Goal: Transaction & Acquisition: Subscribe to service/newsletter

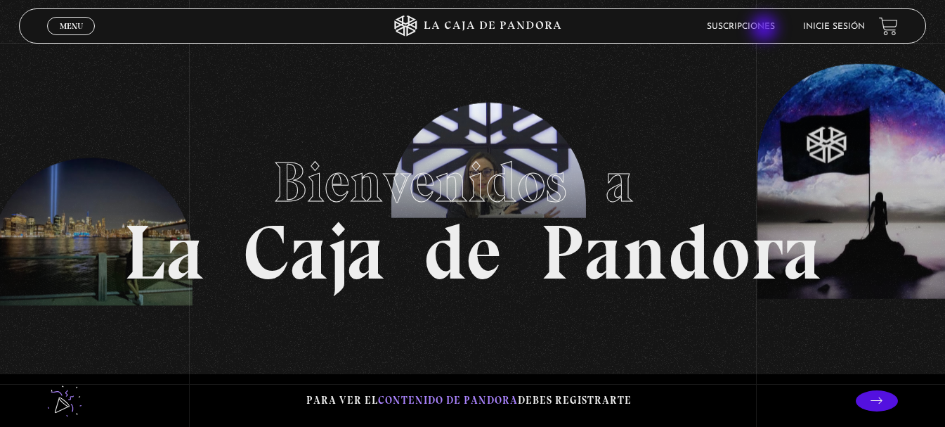
click at [766, 30] on link "Suscripciones" at bounding box center [741, 26] width 68 height 8
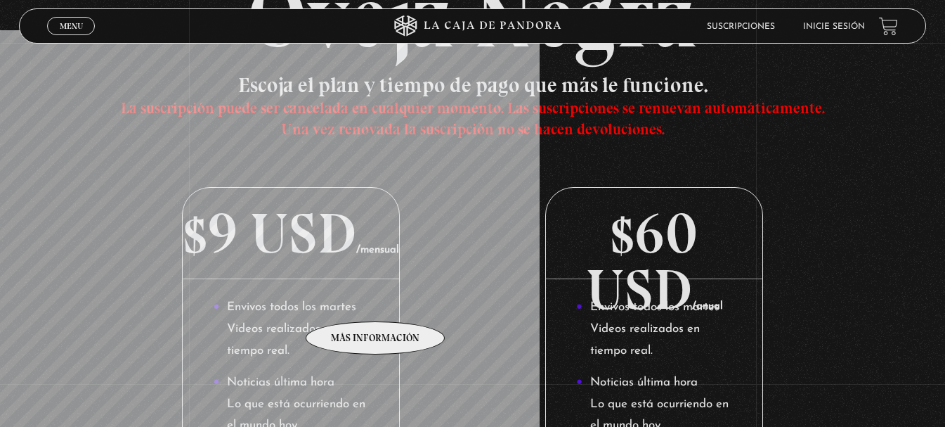
scroll to position [211, 0]
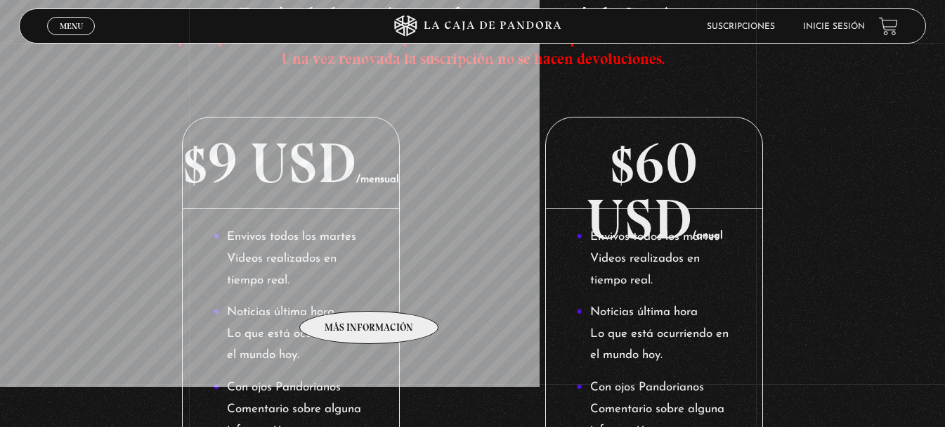
click at [369, 290] on li "Envivos todos los martes Videos realizados en tiempo real." at bounding box center [291, 258] width 156 height 65
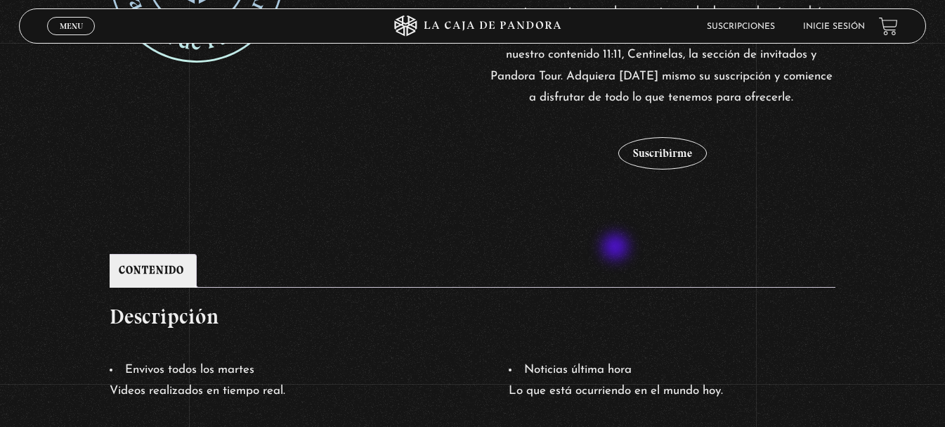
scroll to position [422, 0]
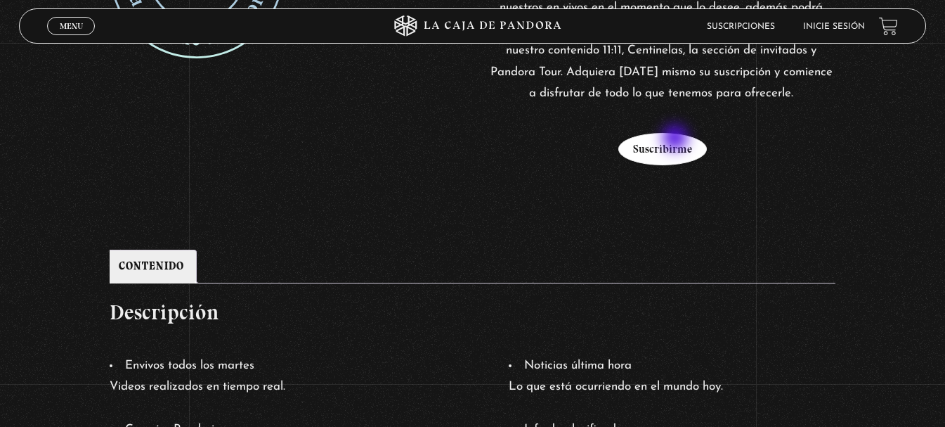
click at [677, 139] on button "Suscribirme" at bounding box center [662, 149] width 89 height 32
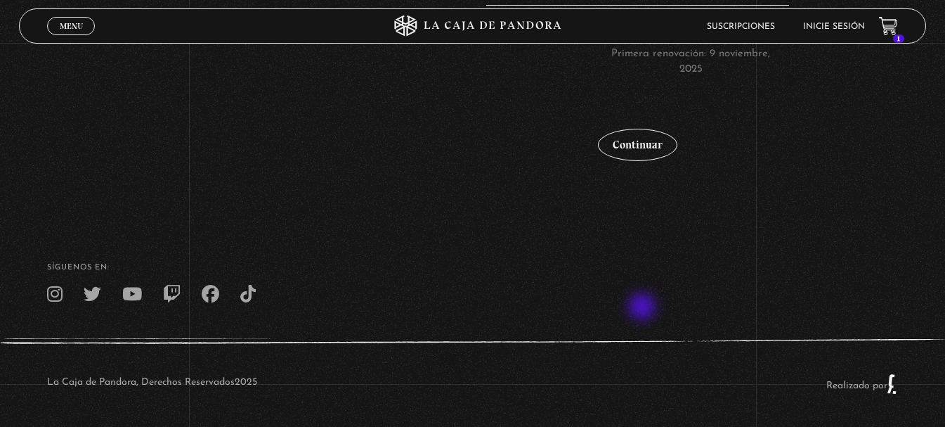
scroll to position [549, 0]
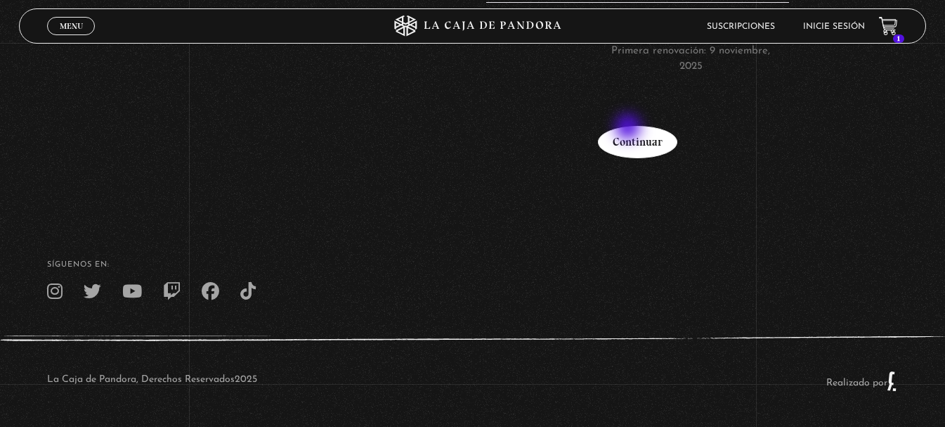
click at [630, 128] on link "Continuar" at bounding box center [637, 142] width 79 height 32
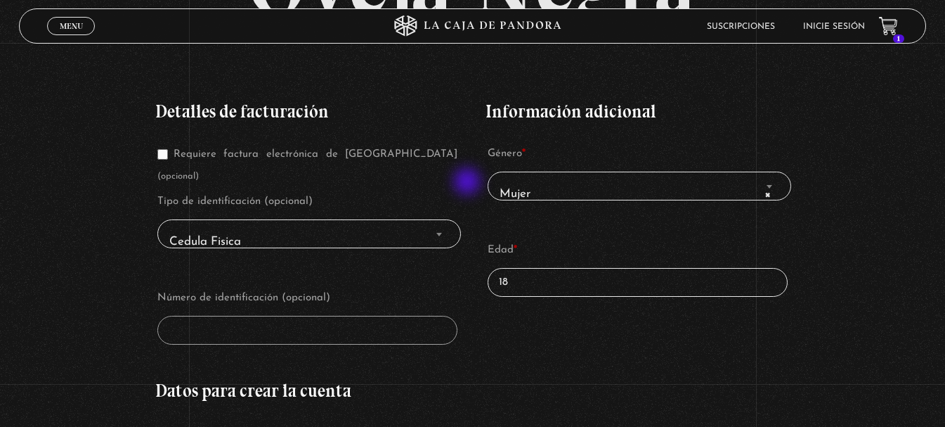
scroll to position [211, 0]
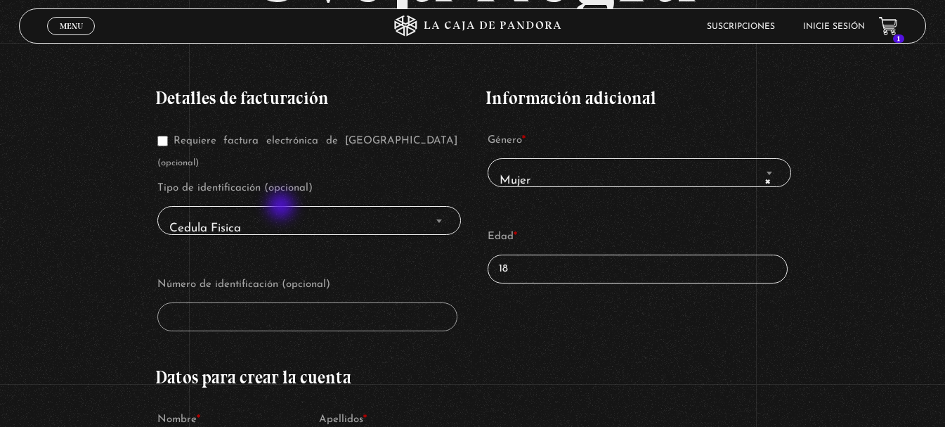
click at [283, 212] on span "Cedula Fisica" at bounding box center [310, 228] width 292 height 32
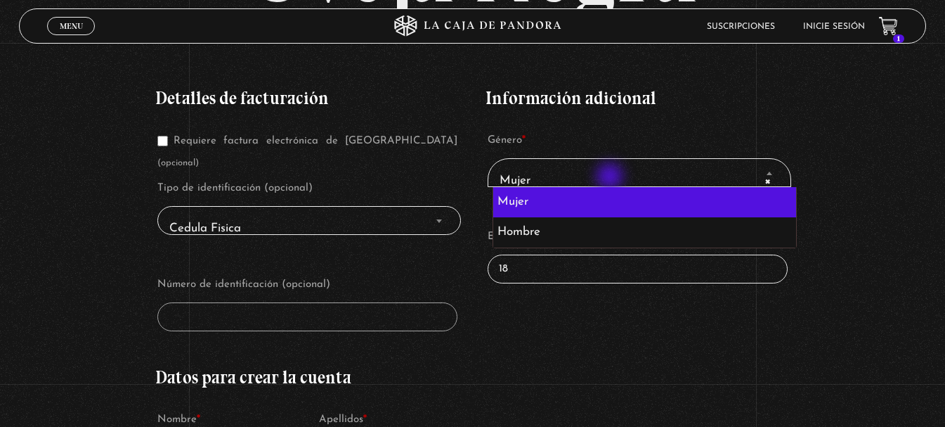
click at [611, 178] on span "× Mujer" at bounding box center [640, 180] width 292 height 32
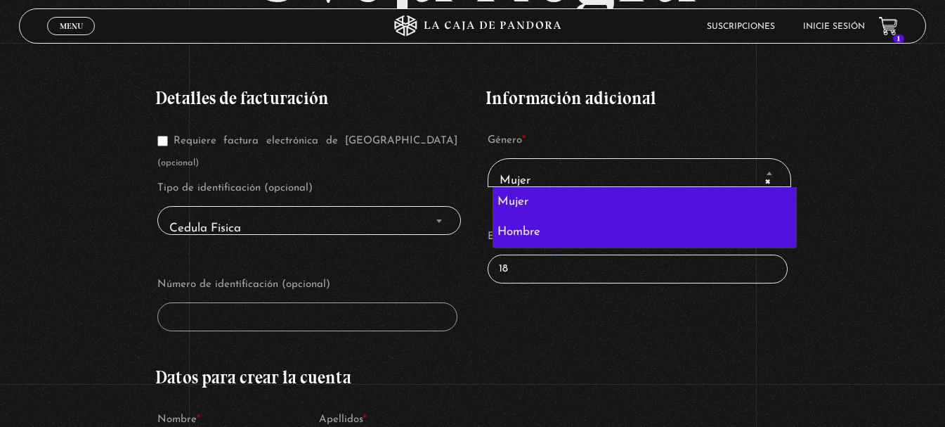
select select "hombre"
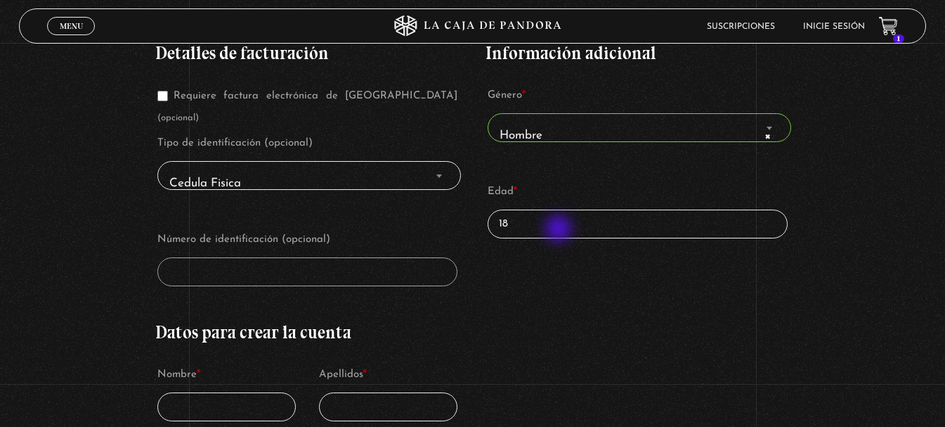
scroll to position [281, 0]
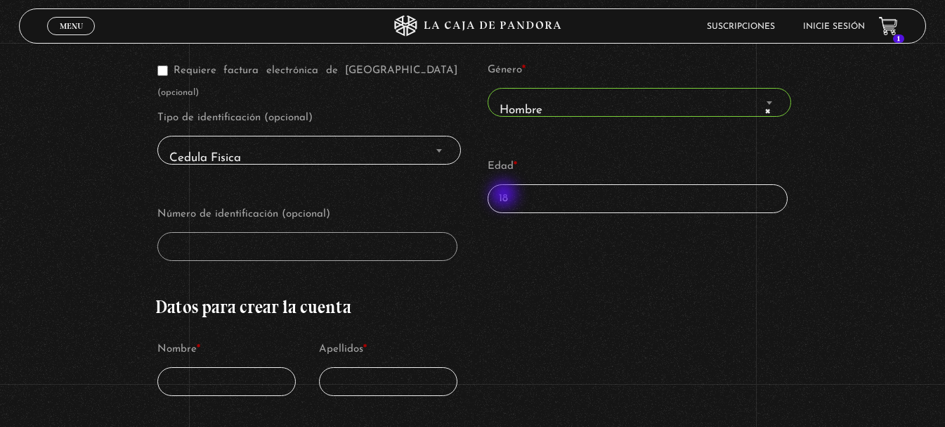
drag, startPoint x: 510, startPoint y: 195, endPoint x: 452, endPoint y: 197, distance: 58.4
type input "30"
click at [396, 204] on label "Número de identificación (opcional)" at bounding box center [307, 214] width 301 height 21
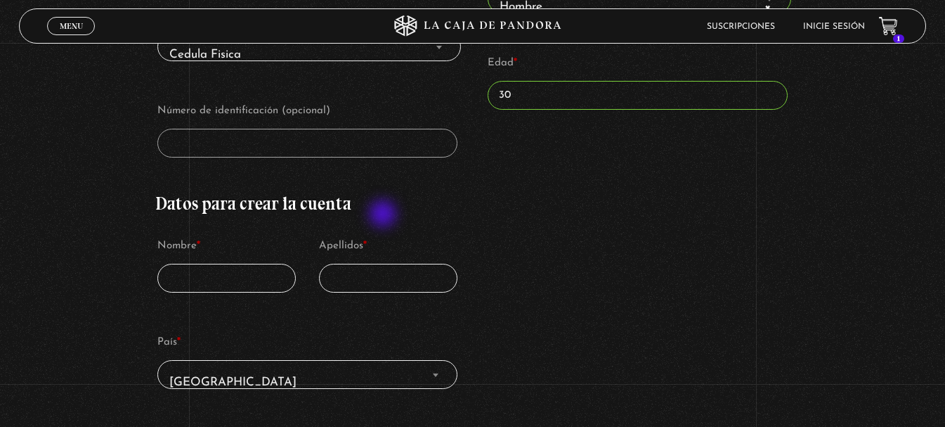
scroll to position [422, 0]
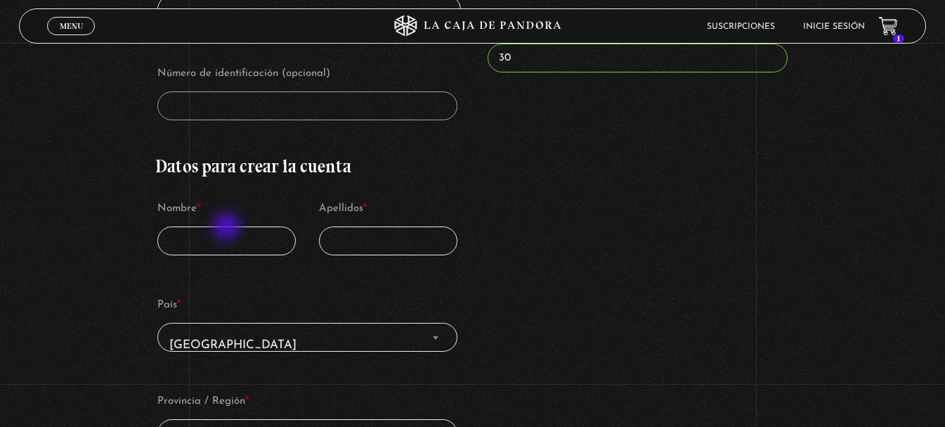
click at [228, 228] on input "Nombre *" at bounding box center [226, 240] width 139 height 29
type input "[PERSON_NAME]"
type input "C"
type input "c"
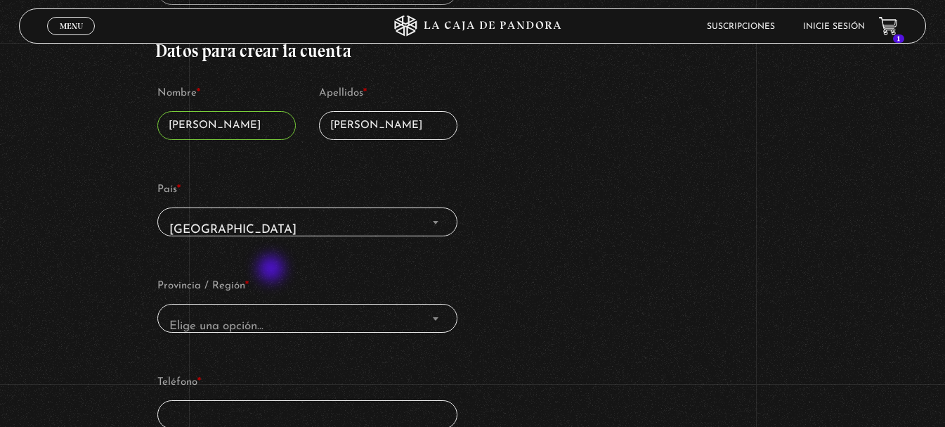
scroll to position [562, 0]
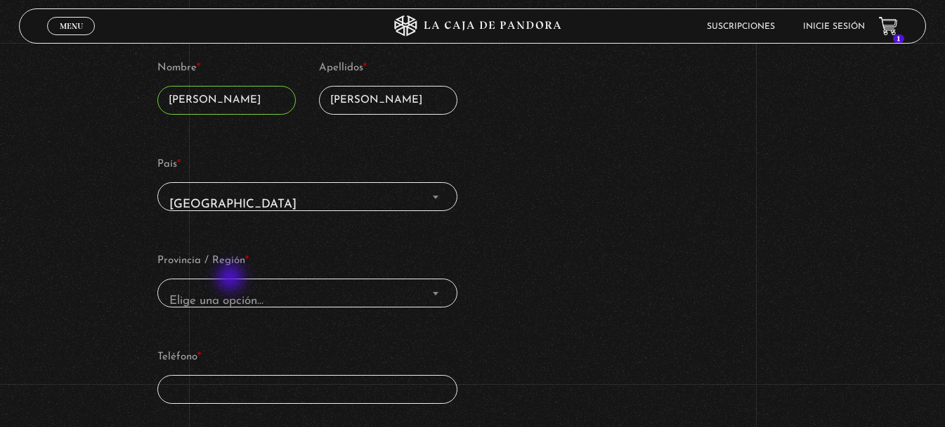
type input "[PERSON_NAME]"
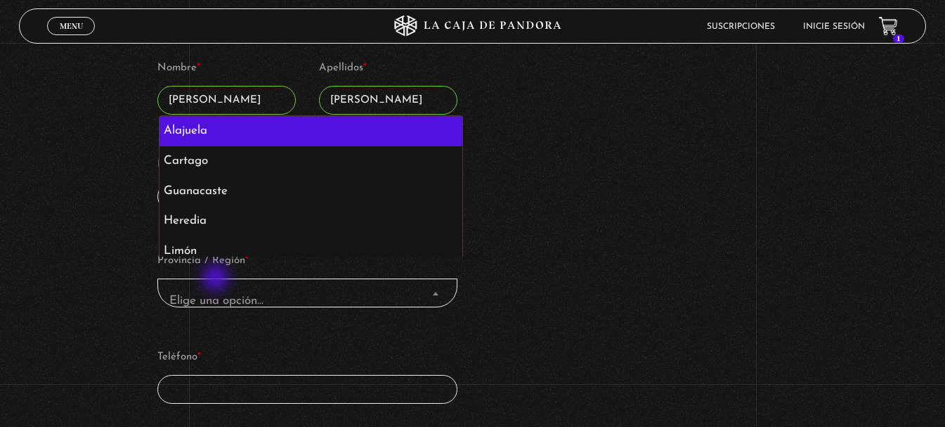
click at [217, 294] on span "Elige una opción…" at bounding box center [216, 300] width 94 height 12
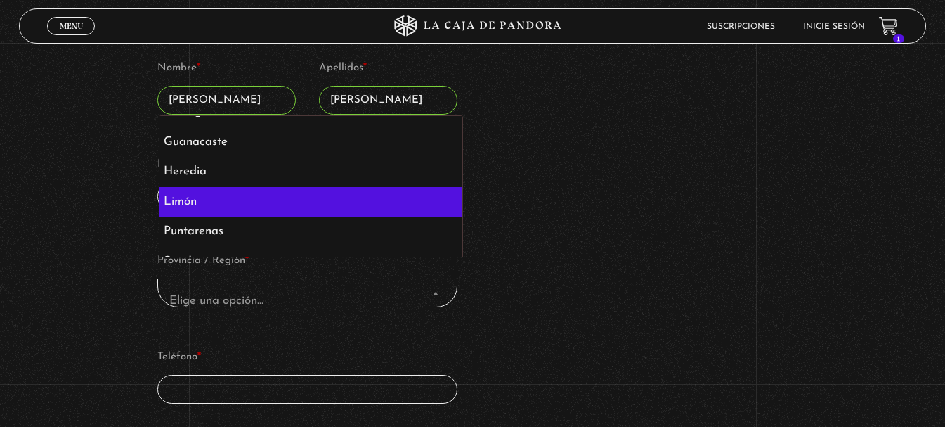
scroll to position [69, 0]
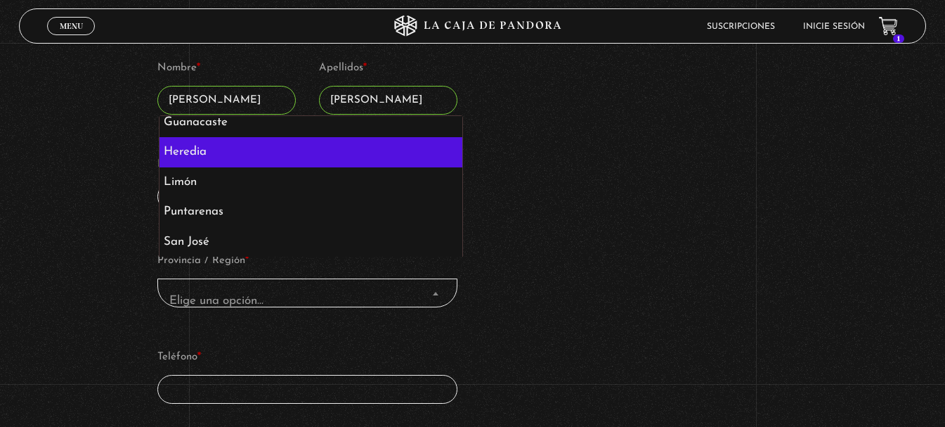
select select "CR-H"
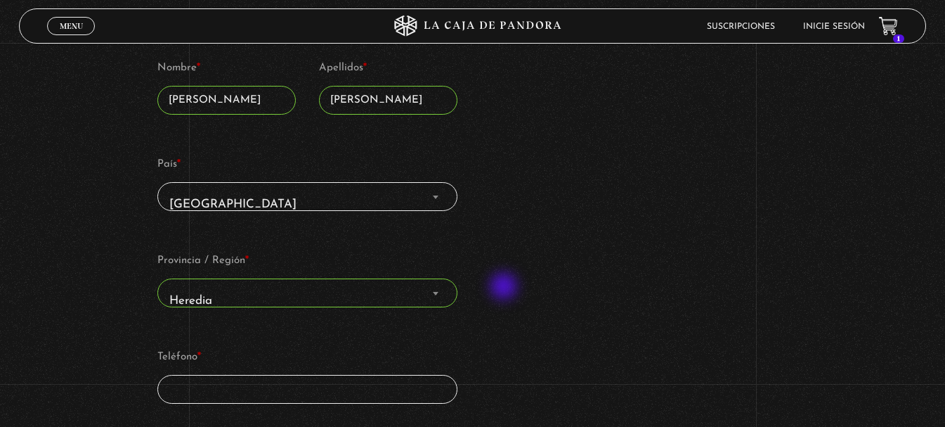
scroll to position [633, 0]
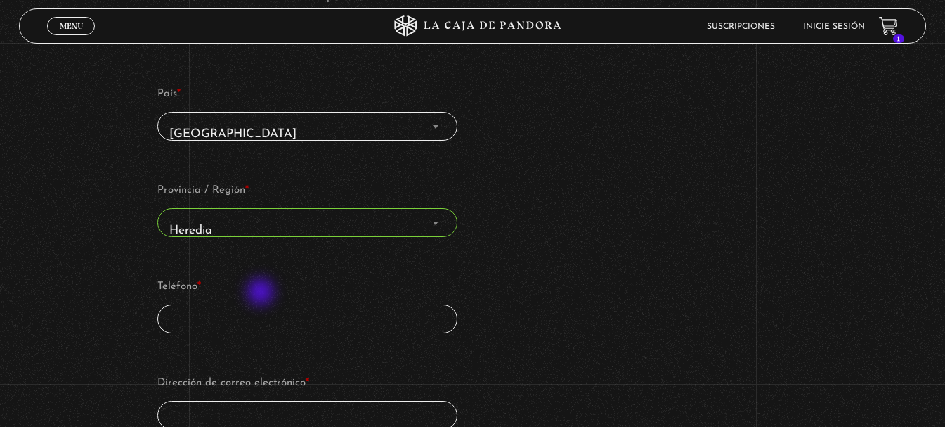
click at [261, 304] on input "Teléfono *" at bounding box center [307, 318] width 301 height 29
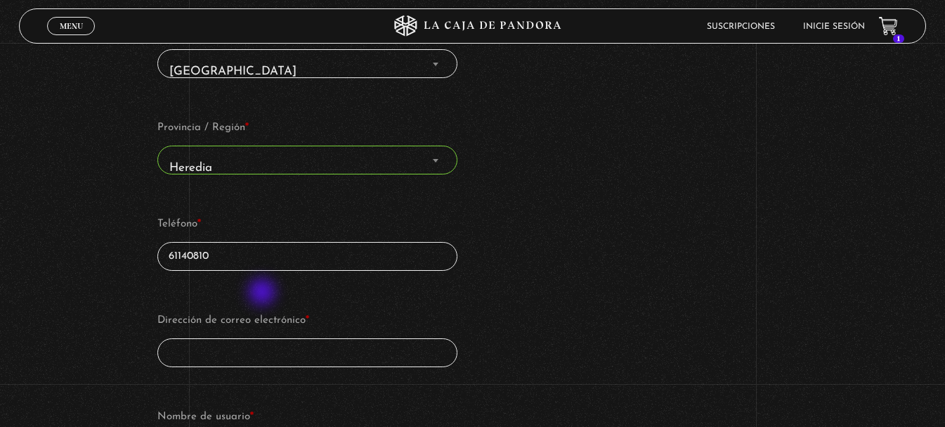
scroll to position [843, 0]
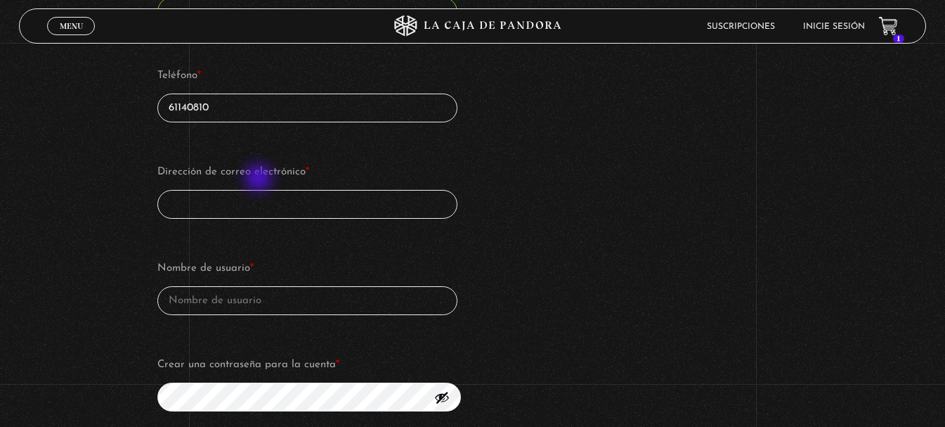
type input "61140810"
click at [259, 190] on input "Dirección de correo electrónico *" at bounding box center [307, 204] width 301 height 29
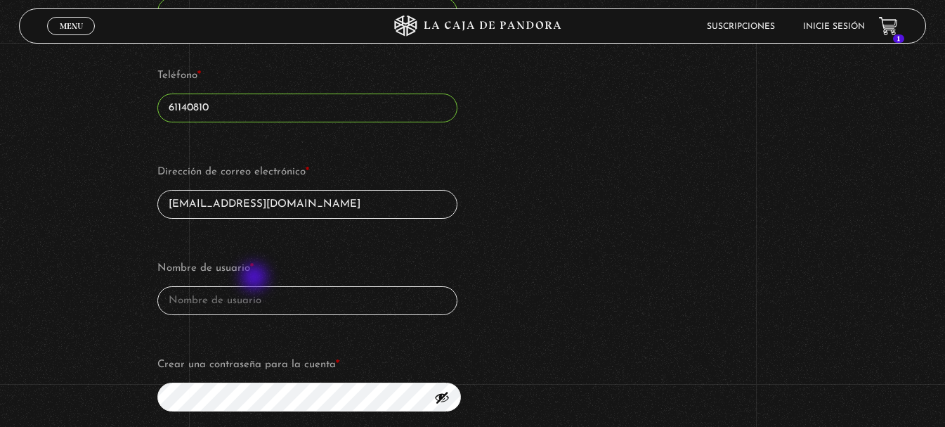
type input "[EMAIL_ADDRESS][DOMAIN_NAME]"
click at [256, 286] on input "Nombre de usuario *" at bounding box center [307, 300] width 301 height 29
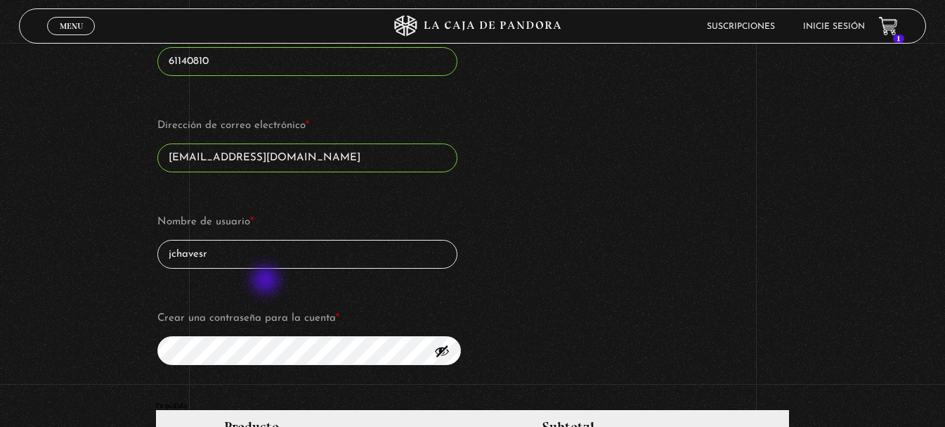
scroll to position [984, 0]
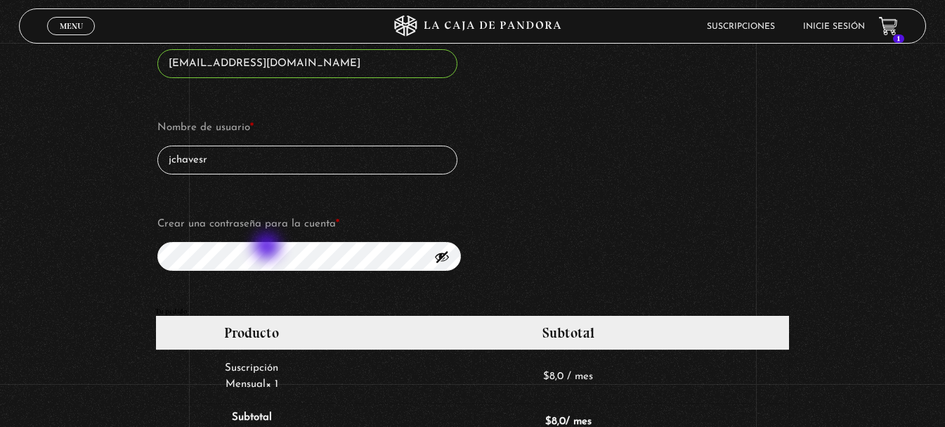
type input "jchavesr"
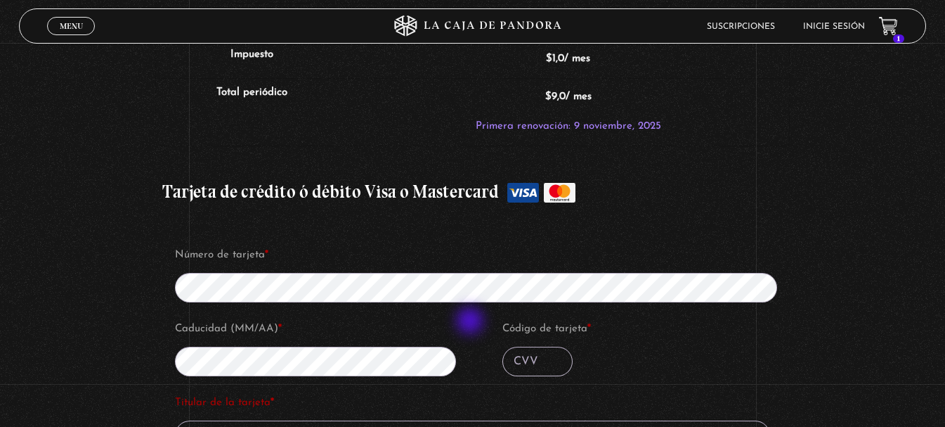
scroll to position [1476, 0]
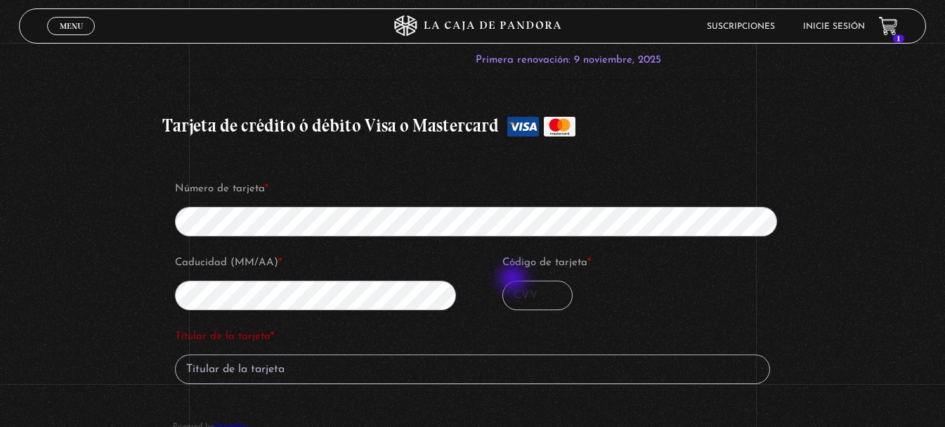
click at [514, 280] on input "Código de tarjeta *" at bounding box center [538, 295] width 70 height 30
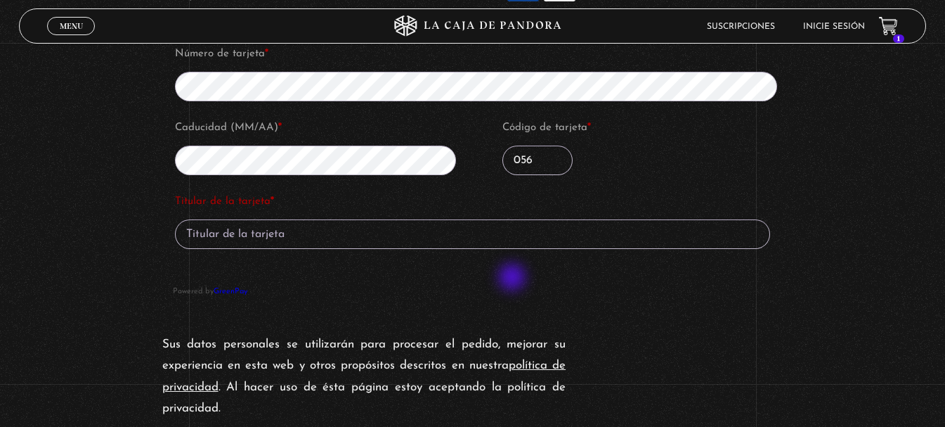
scroll to position [1617, 0]
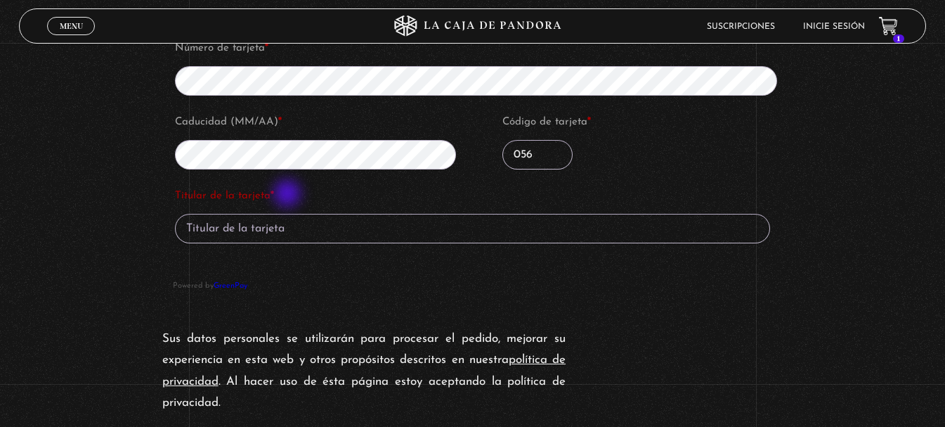
type input "056"
click at [288, 214] on input "Titular de la tarjeta *" at bounding box center [472, 229] width 595 height 30
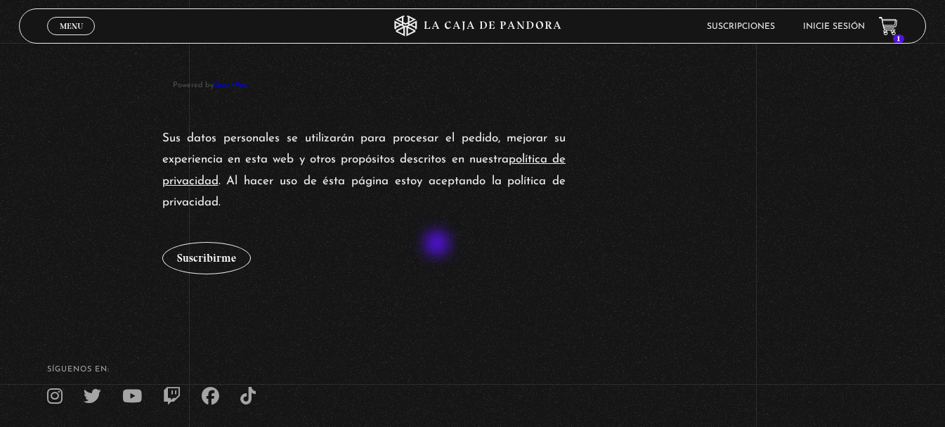
scroll to position [1827, 0]
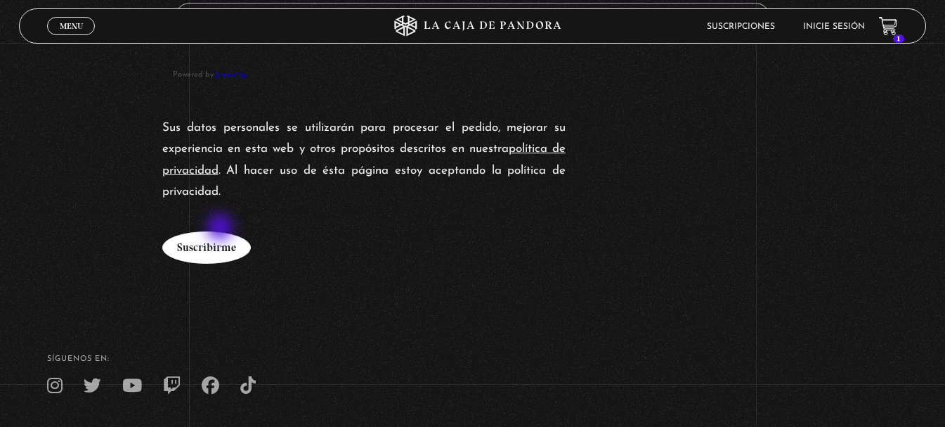
type input "Josue Chaves R"
click at [221, 231] on button "Suscribirme" at bounding box center [206, 247] width 89 height 32
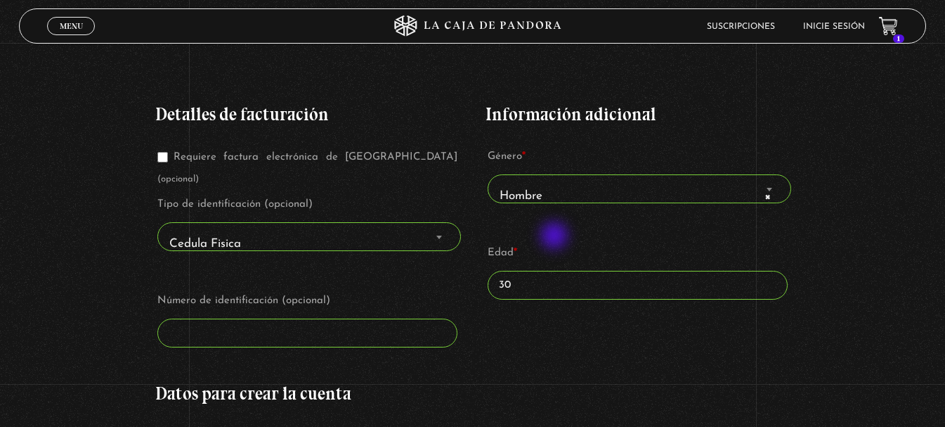
scroll to position [209, 0]
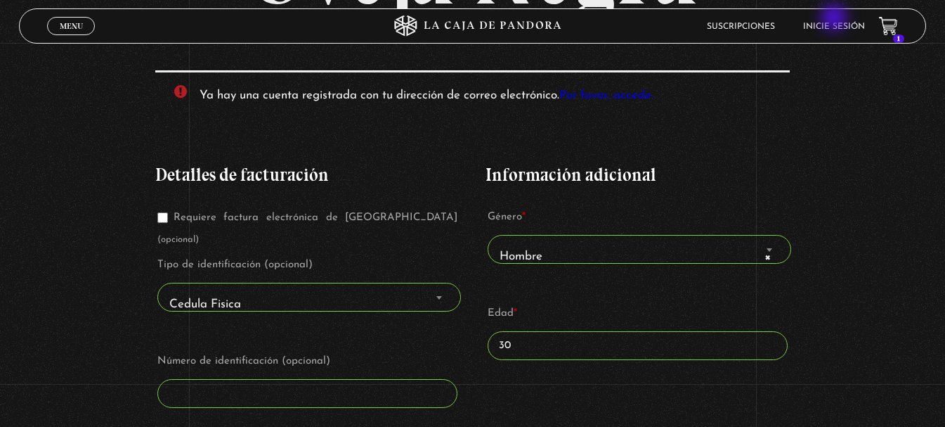
click at [838, 20] on li "Inicie sesión" at bounding box center [834, 26] width 62 height 22
click at [836, 28] on link "Inicie sesión" at bounding box center [834, 26] width 62 height 8
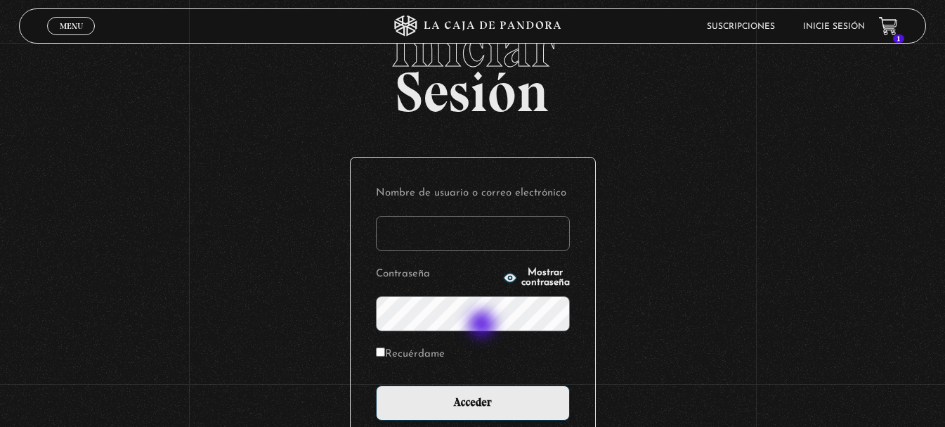
scroll to position [187, 0]
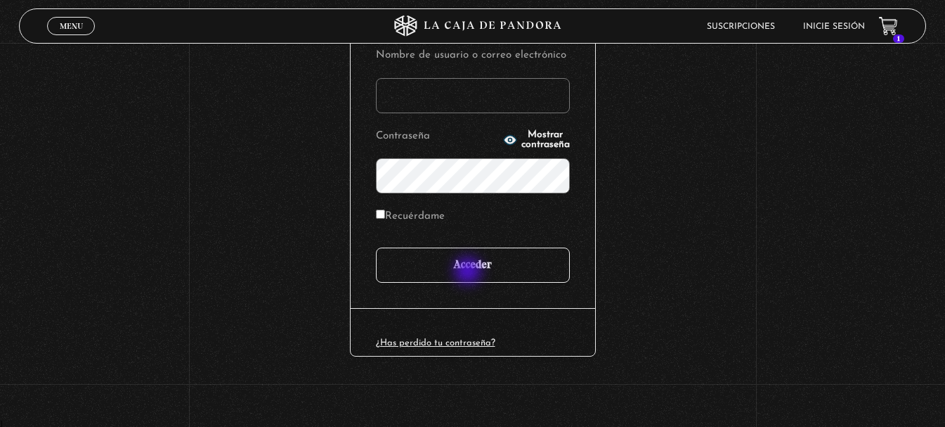
type input "[EMAIL_ADDRESS][DOMAIN_NAME]"
click at [469, 271] on input "Acceder" at bounding box center [473, 264] width 194 height 35
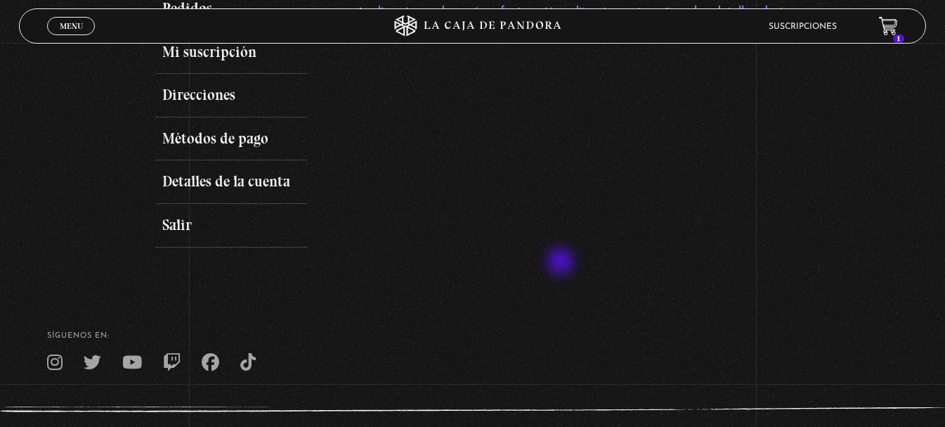
scroll to position [281, 0]
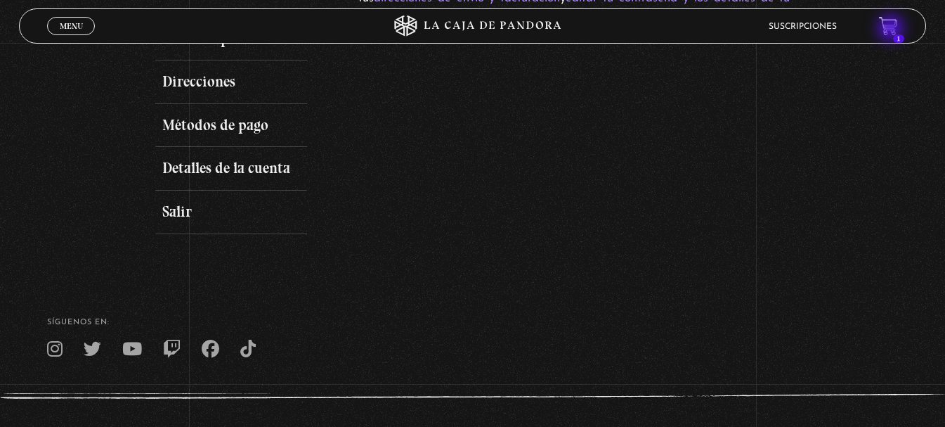
click at [893, 29] on icon at bounding box center [888, 25] width 18 height 16
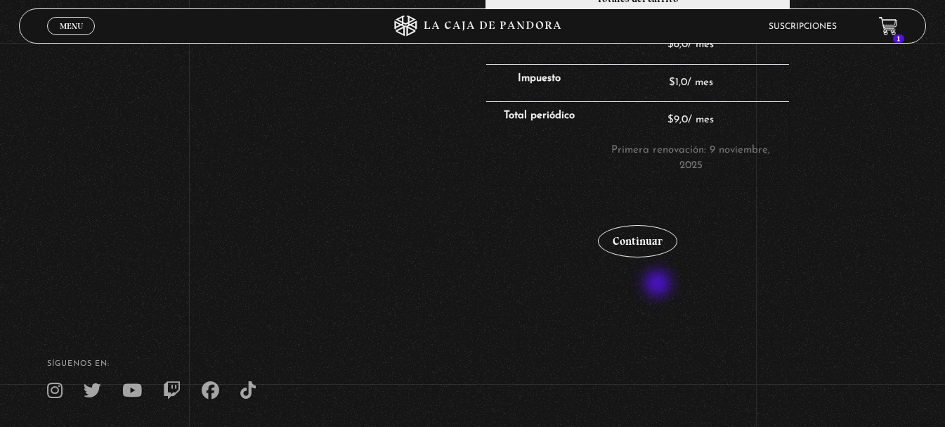
scroll to position [422, 0]
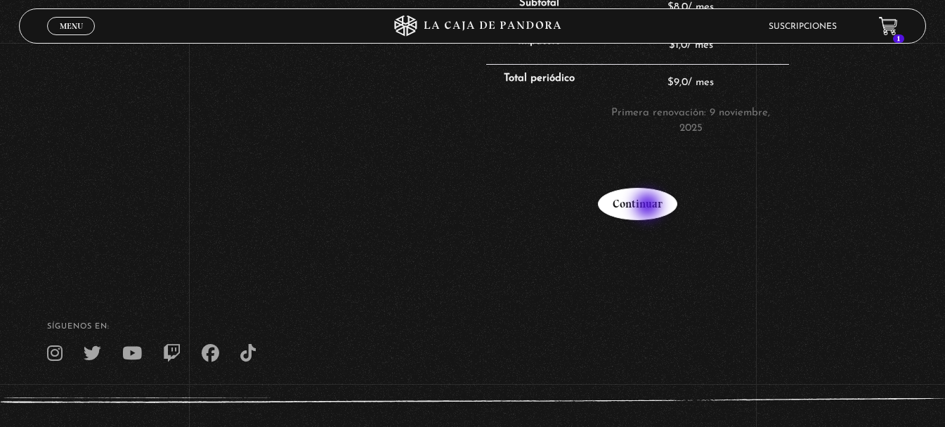
click at [649, 207] on link "Continuar" at bounding box center [637, 204] width 79 height 32
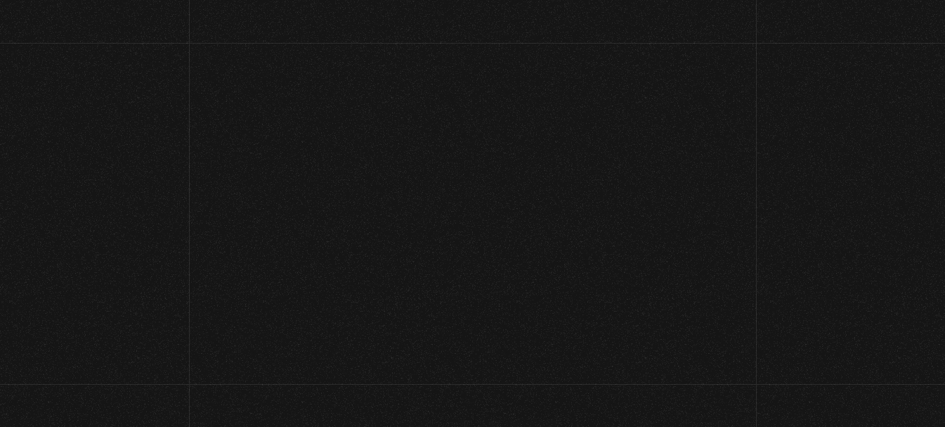
select select "CR-H"
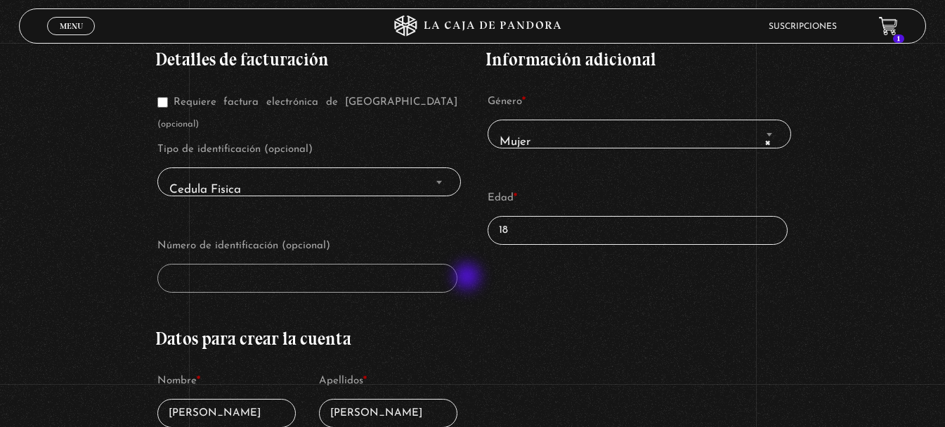
scroll to position [70, 0]
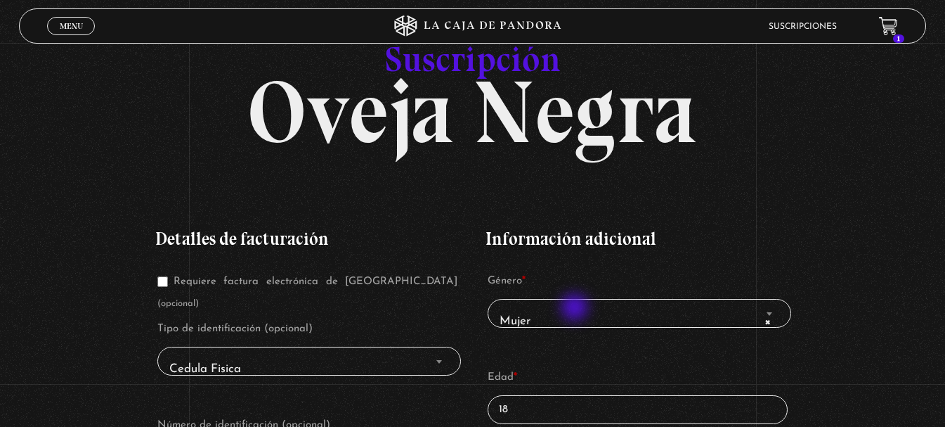
click at [577, 309] on span "× Mujer" at bounding box center [640, 321] width 292 height 32
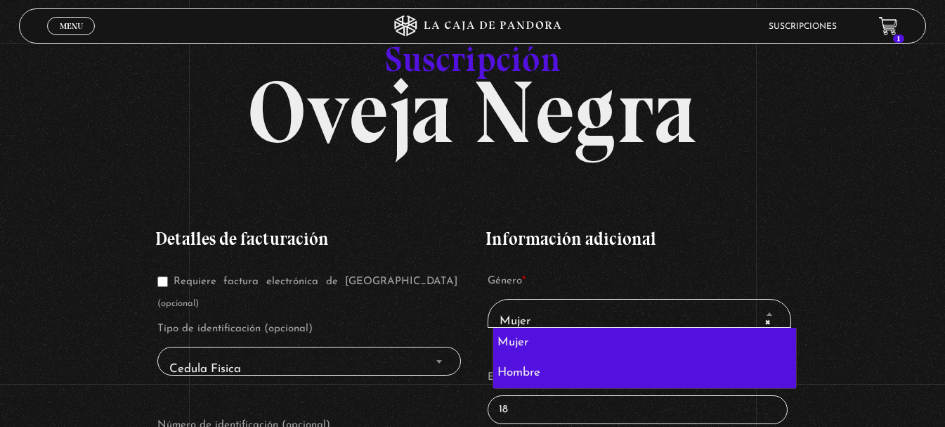
select select "hombre"
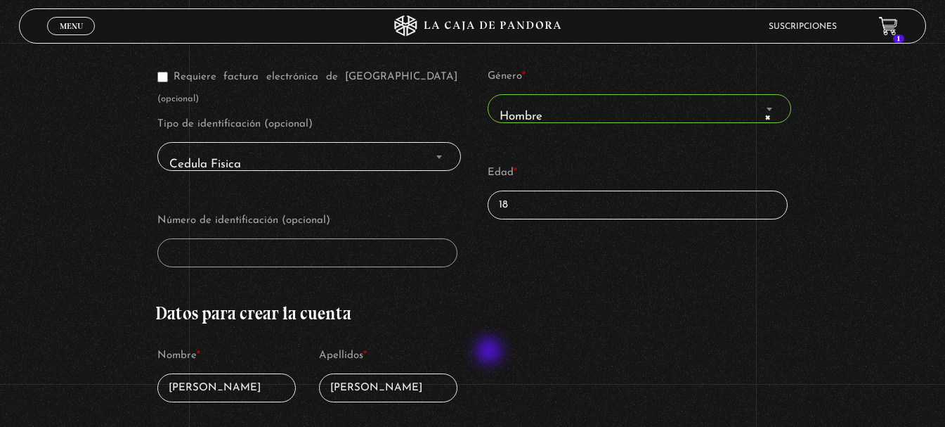
scroll to position [281, 0]
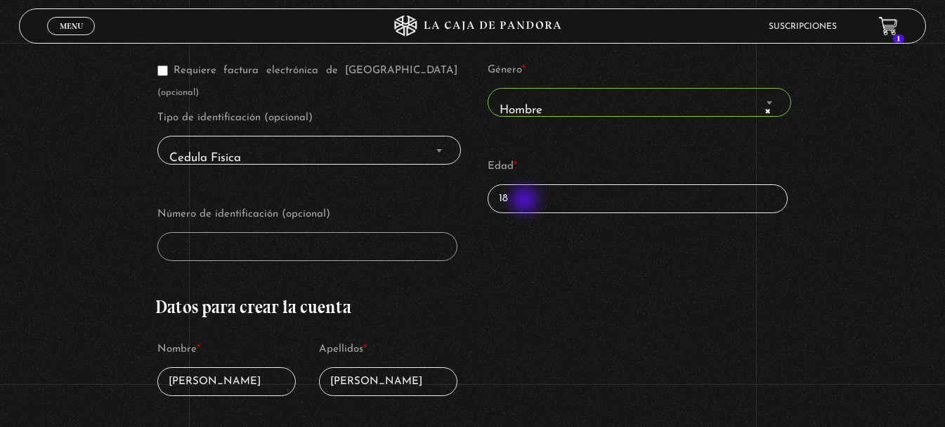
drag, startPoint x: 531, startPoint y: 202, endPoint x: 447, endPoint y: 198, distance: 84.4
click at [447, 198] on div "Detalles de facturación Requiere factura electrónica de [GEOGRAPHIC_DATA] (opci…" at bounding box center [472, 408] width 635 height 820
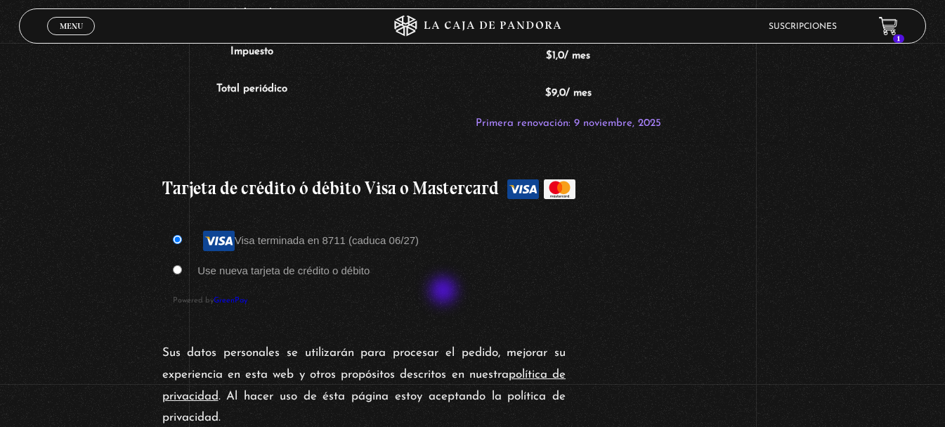
scroll to position [1265, 0]
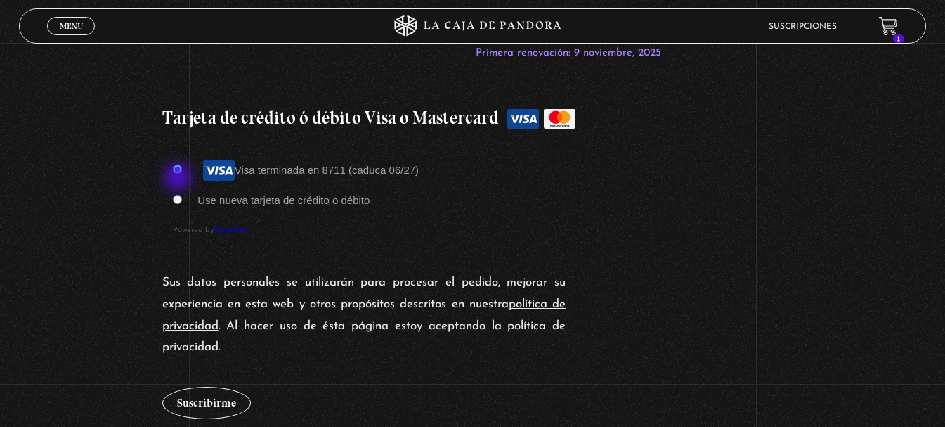
type input "30"
click at [179, 195] on input "Use nueva tarjeta de crédito o débito" at bounding box center [177, 199] width 9 height 9
radio input "true"
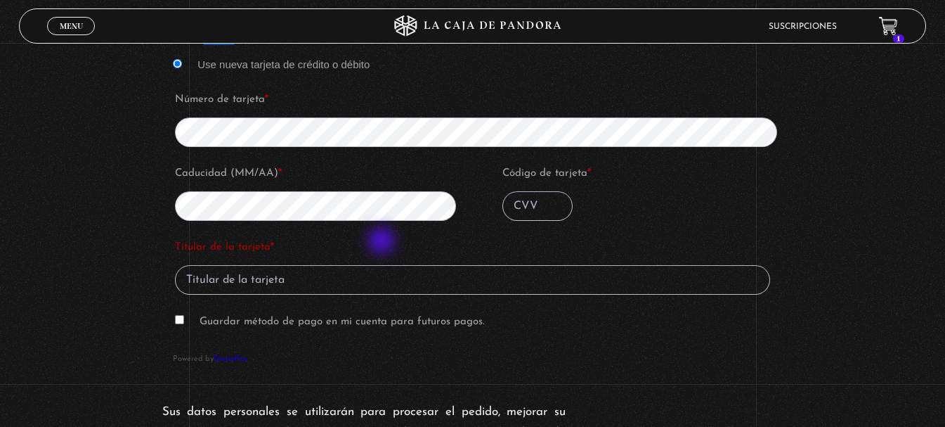
scroll to position [1406, 0]
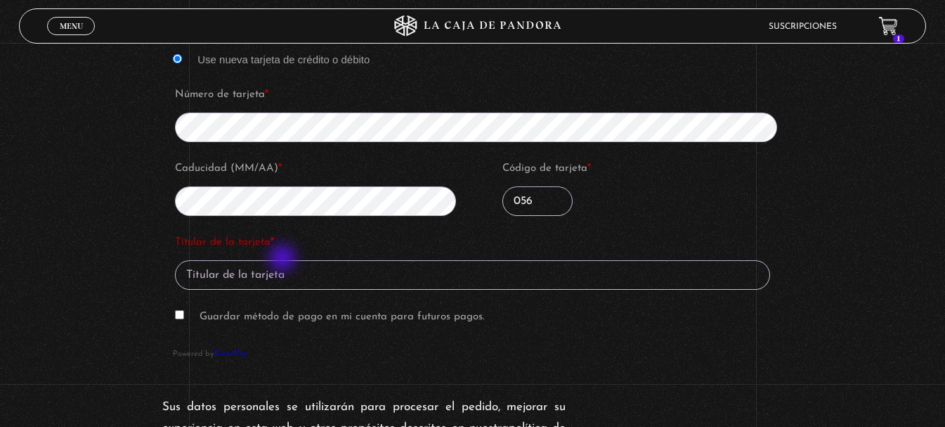
type input "056"
click at [286, 260] on input "Titular de la tarjeta *" at bounding box center [472, 275] width 595 height 30
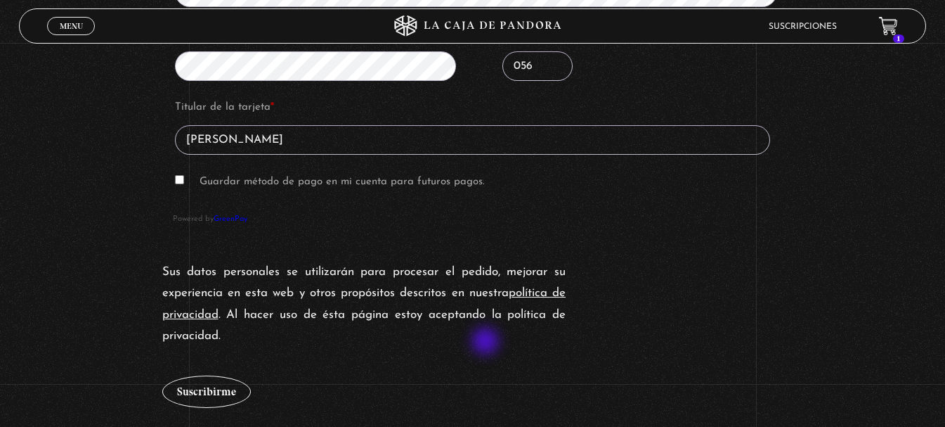
scroll to position [1546, 0]
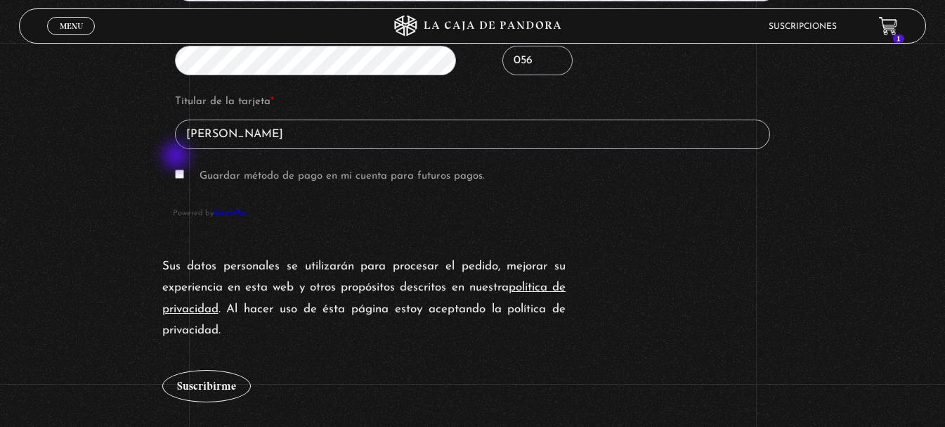
type input "[PERSON_NAME]"
click at [178, 163] on p "Guardar método de pago en mi cuenta para futuros pagos." at bounding box center [473, 176] width 600 height 26
click at [184, 169] on input "Guardar método de pago en mi cuenta para futuros pagos." at bounding box center [179, 173] width 9 height 9
checkbox input "true"
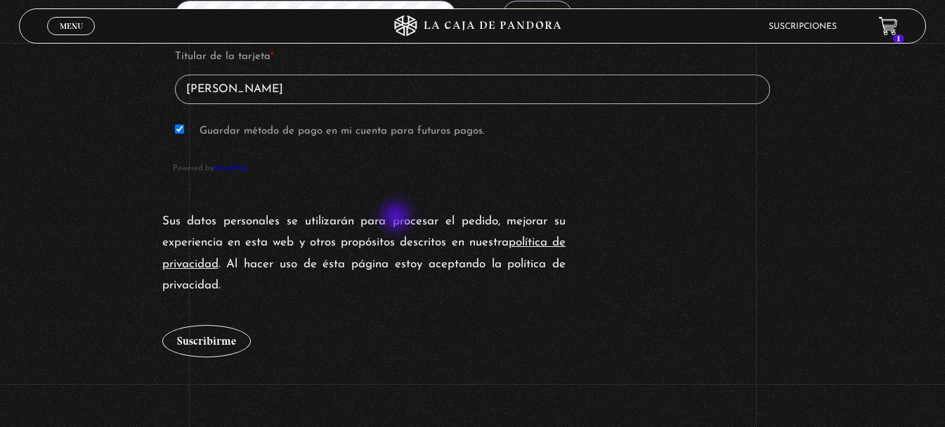
scroll to position [1617, 0]
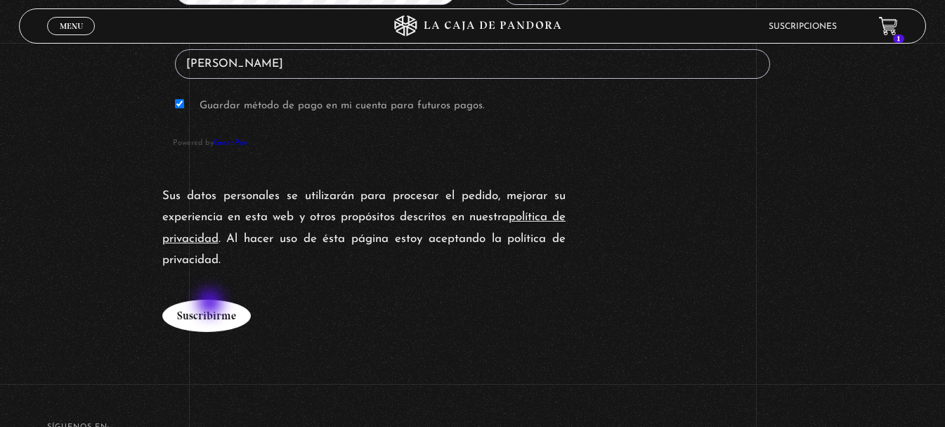
click at [212, 304] on button "Suscribirme" at bounding box center [206, 315] width 89 height 32
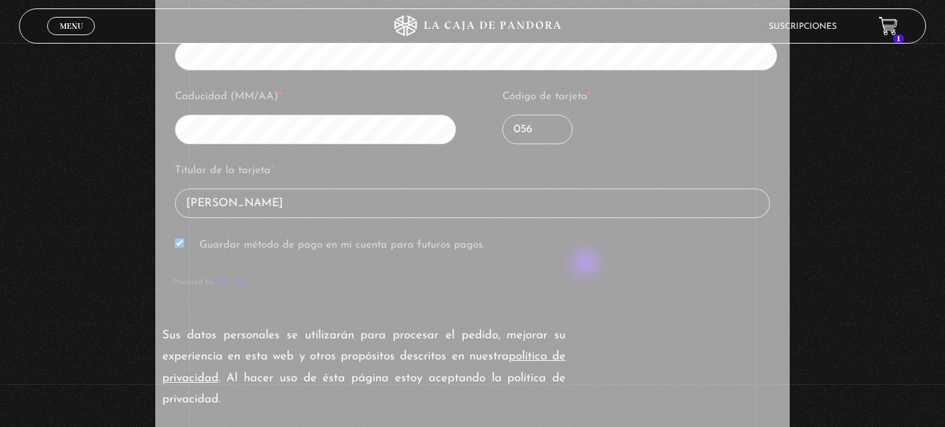
scroll to position [1476, 0]
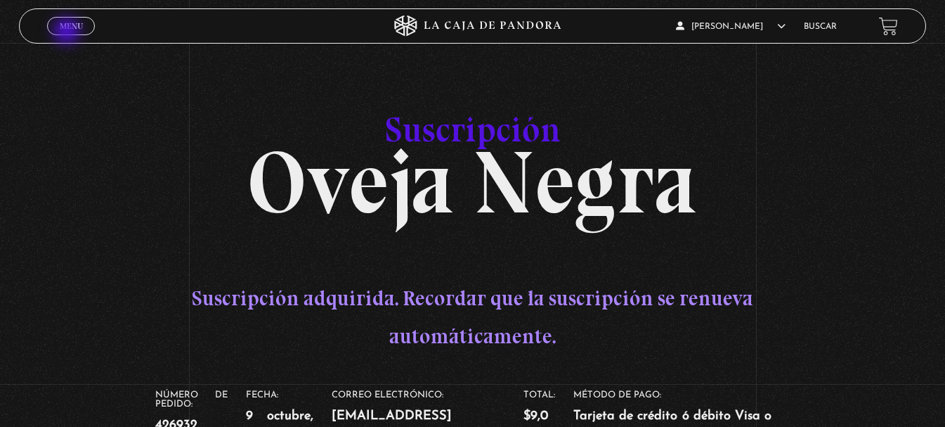
click at [68, 32] on link "Menu Cerrar" at bounding box center [71, 26] width 48 height 18
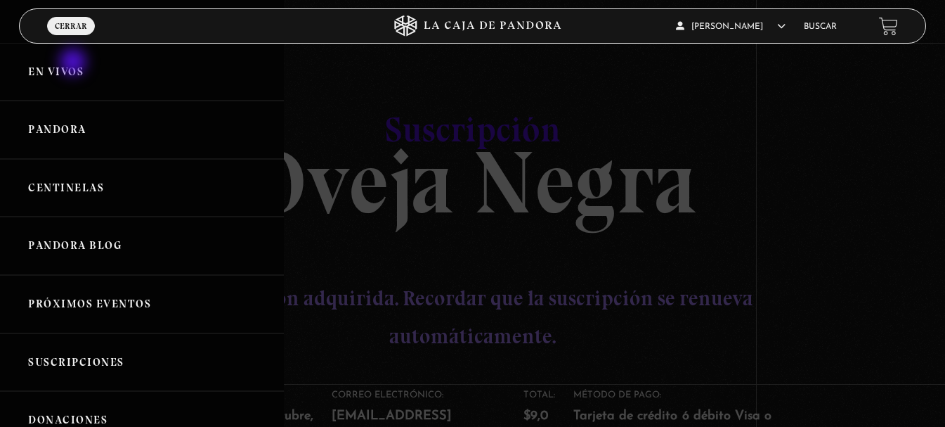
click at [74, 63] on link "En vivos" at bounding box center [142, 72] width 284 height 58
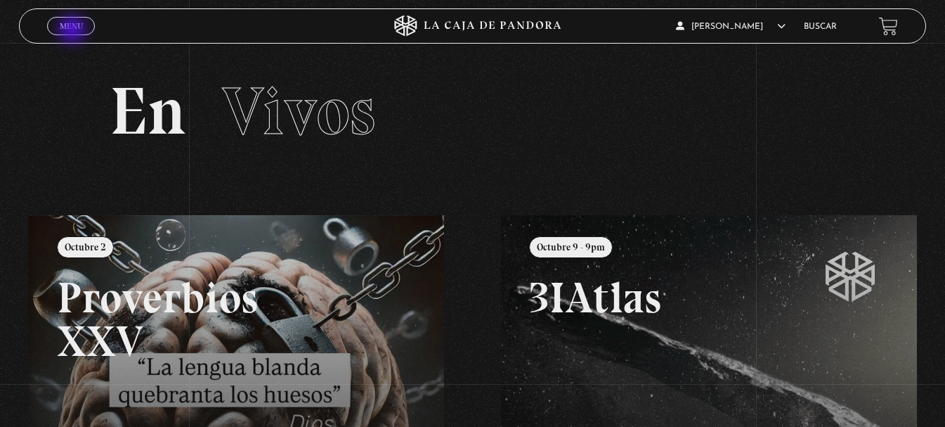
click at [74, 30] on span "Menu" at bounding box center [71, 26] width 23 height 8
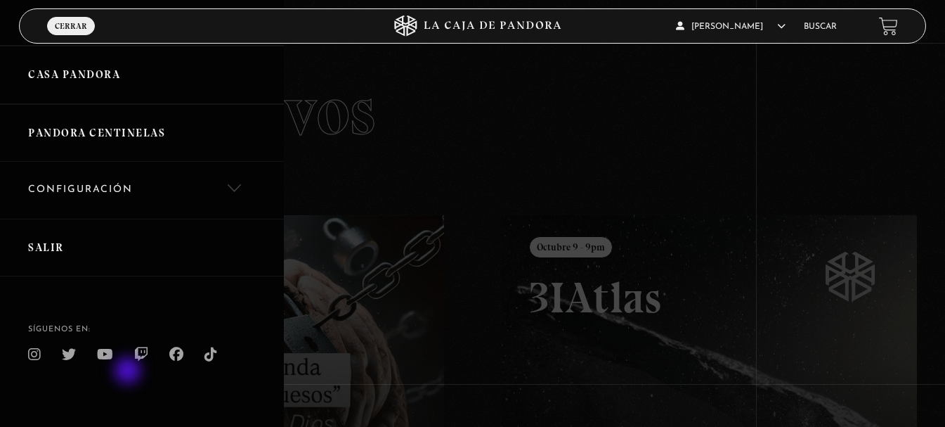
scroll to position [524, 0]
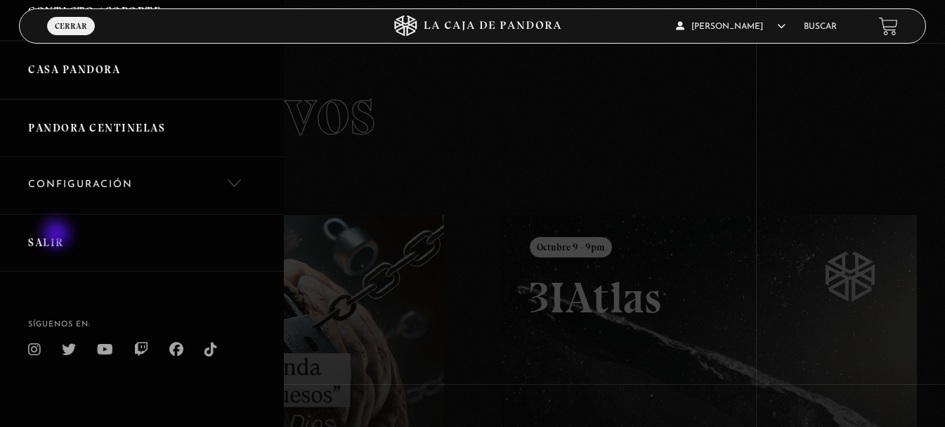
click at [58, 235] on link "Salir" at bounding box center [142, 243] width 284 height 58
